Goal: Find specific page/section: Find specific page/section

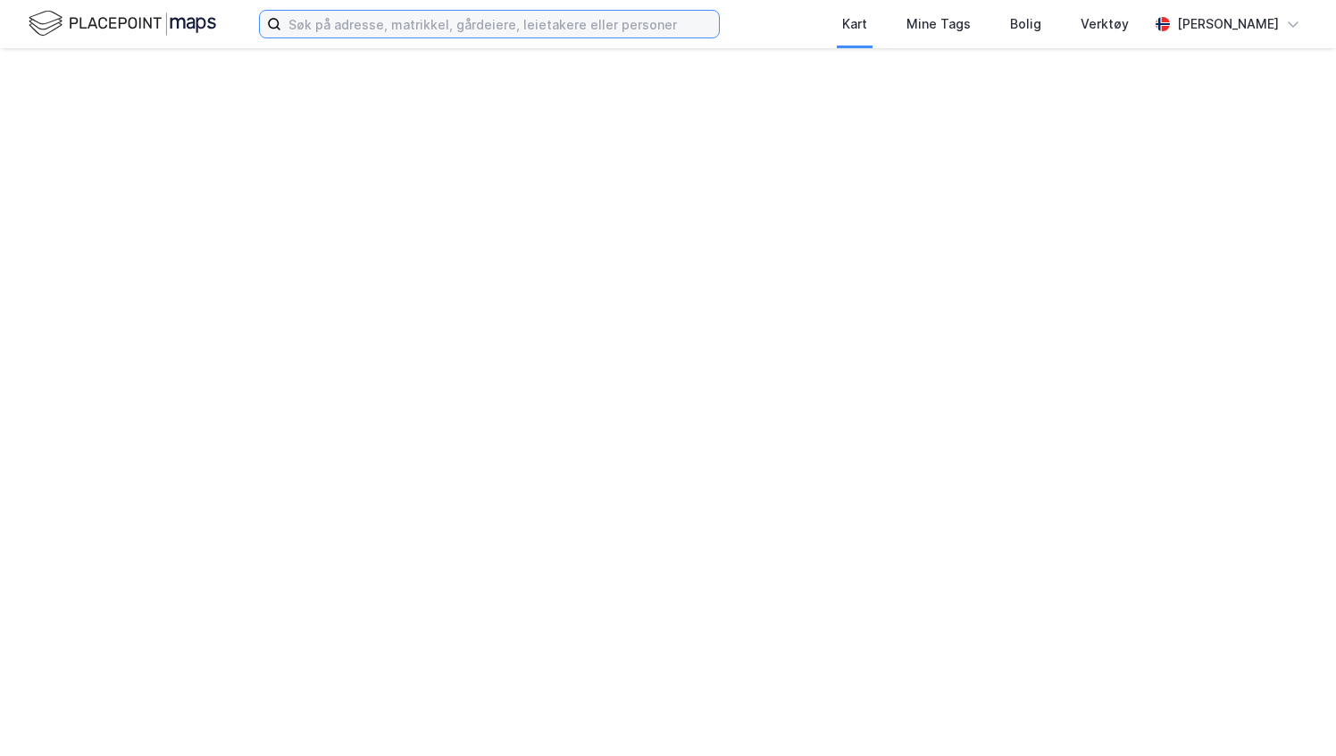
click at [489, 17] on input at bounding box center [500, 24] width 438 height 27
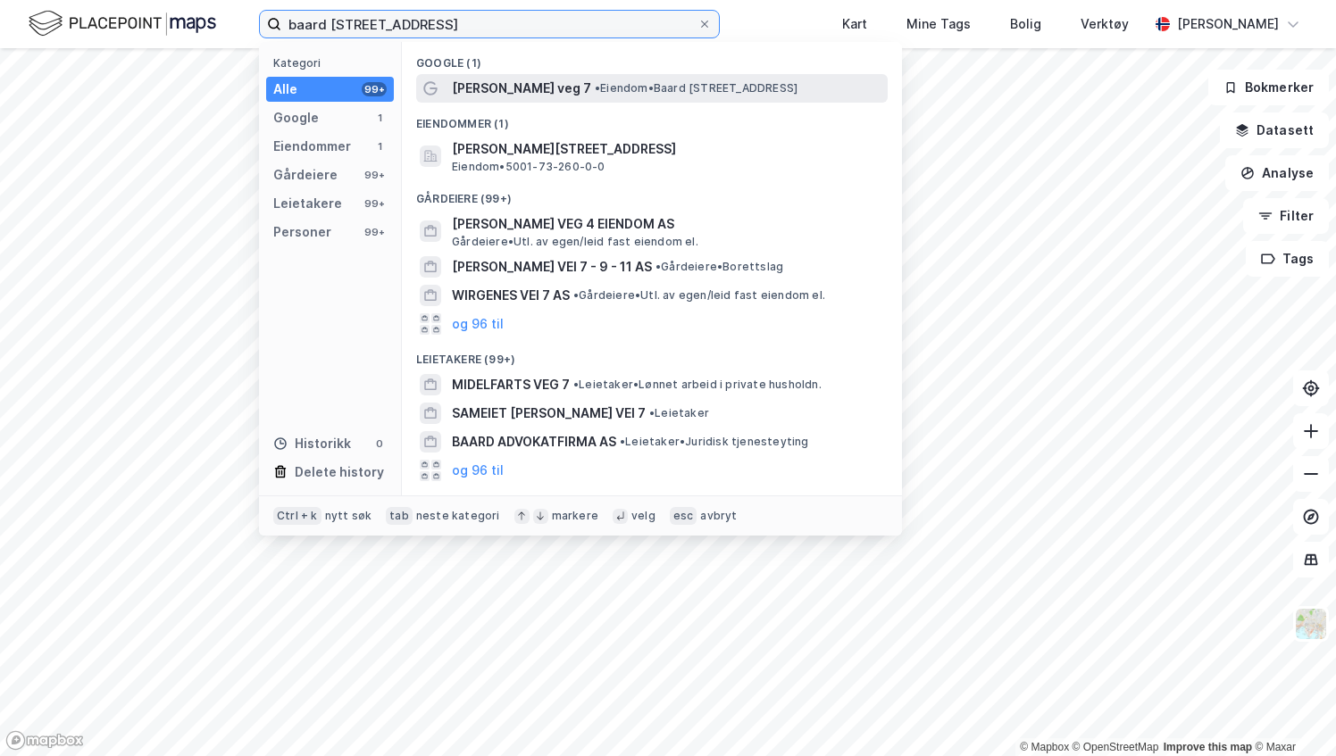
type input "baard [STREET_ADDRESS]"
click at [511, 84] on span "[PERSON_NAME] veg 7" at bounding box center [521, 88] width 139 height 21
